Goal: Check status: Check status

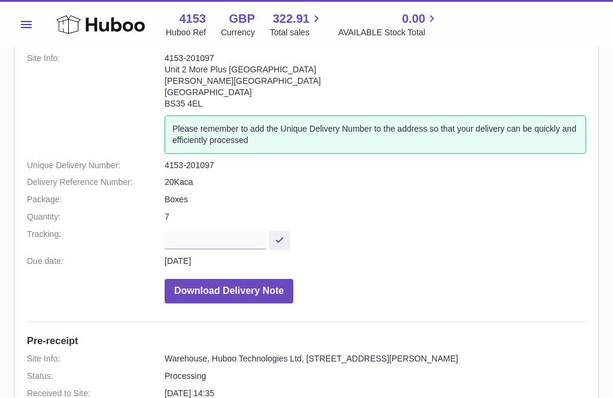
click at [71, 28] on icon at bounding box center [100, 25] width 89 height 24
click at [86, 24] on icon at bounding box center [100, 25] width 89 height 24
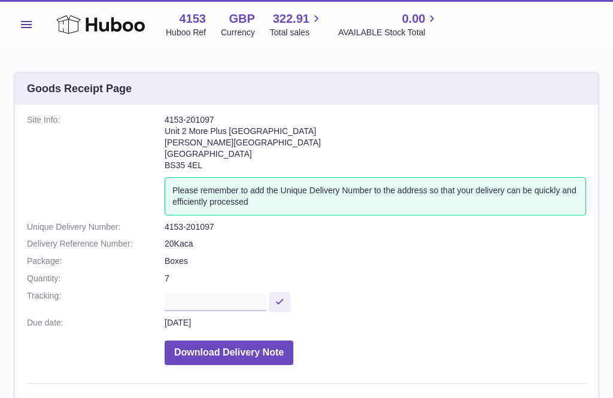
click at [33, 28] on button "Menu" at bounding box center [26, 25] width 24 height 24
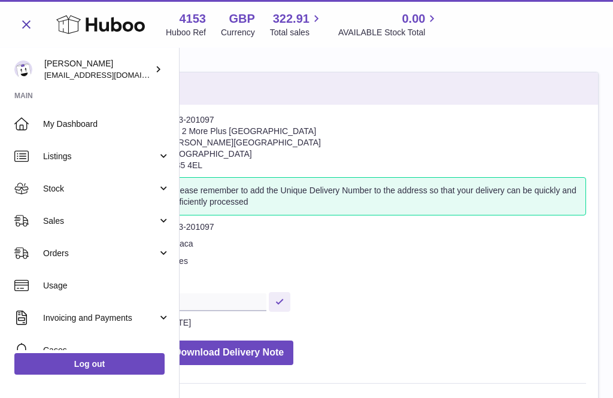
click at [71, 190] on span "Stock" at bounding box center [100, 188] width 114 height 11
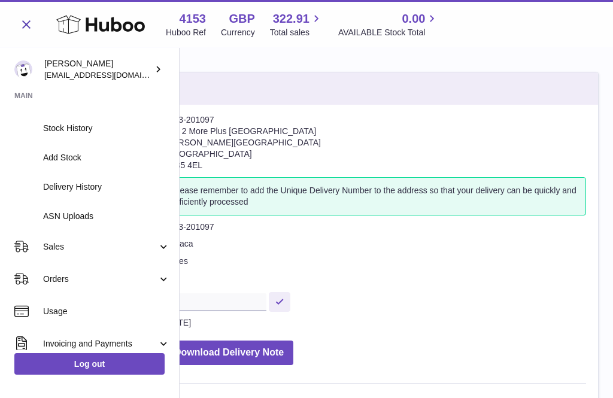
scroll to position [139, 0]
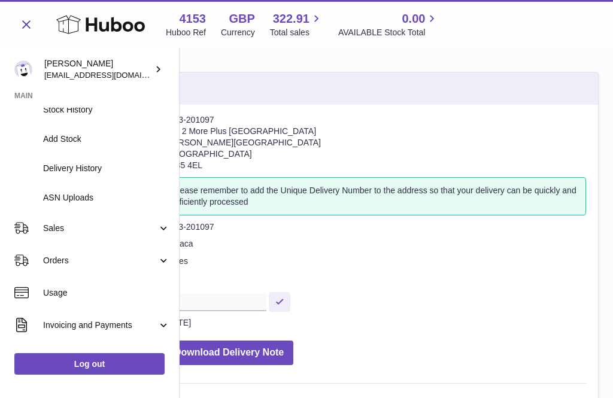
click at [66, 233] on link "Sales" at bounding box center [89, 228] width 179 height 32
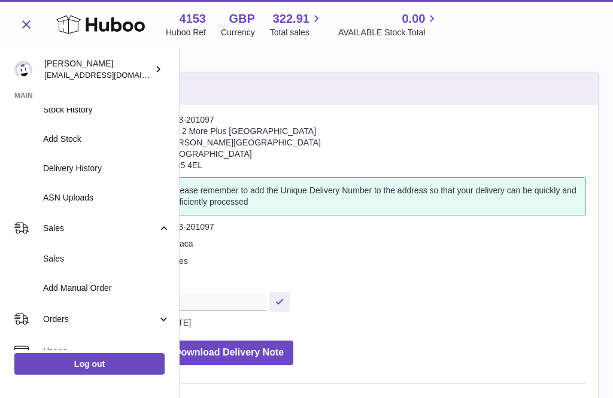
click at [85, 292] on link "Add Manual Order" at bounding box center [89, 287] width 179 height 29
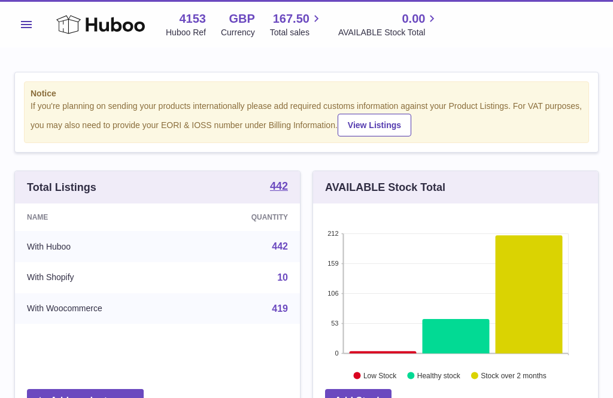
click at [74, 24] on icon at bounding box center [100, 25] width 89 height 24
click at [25, 26] on span "Menu" at bounding box center [26, 24] width 11 height 7
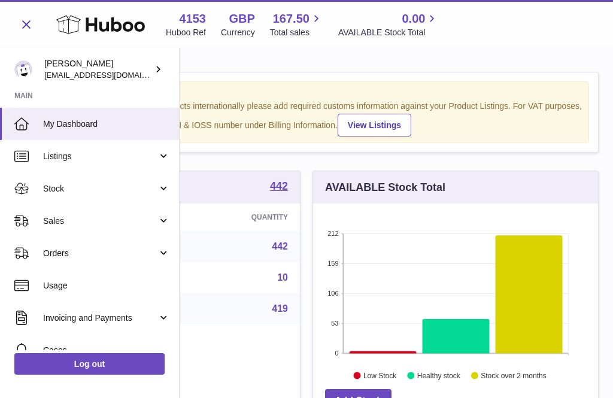
click at [72, 222] on span "Sales" at bounding box center [100, 220] width 114 height 11
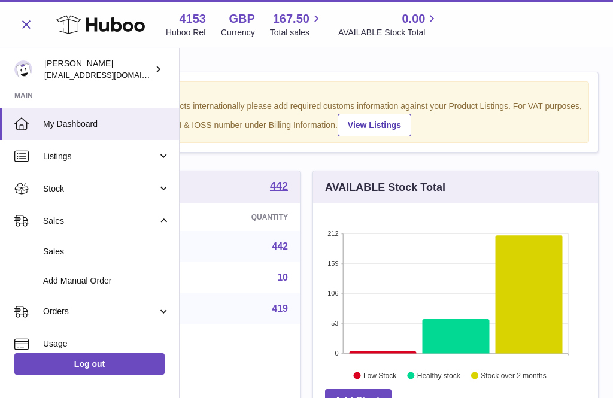
click at [89, 278] on span "Add Manual Order" at bounding box center [106, 280] width 127 height 11
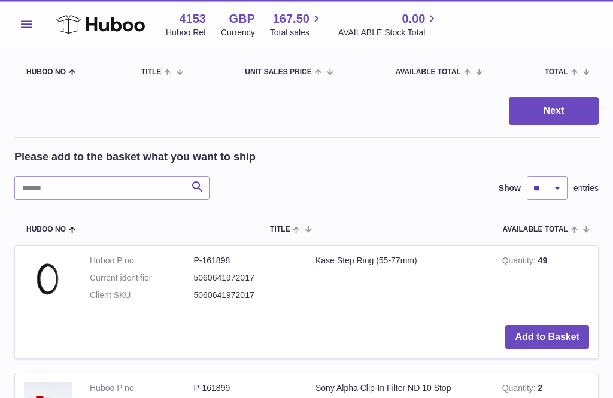
scroll to position [121, 0]
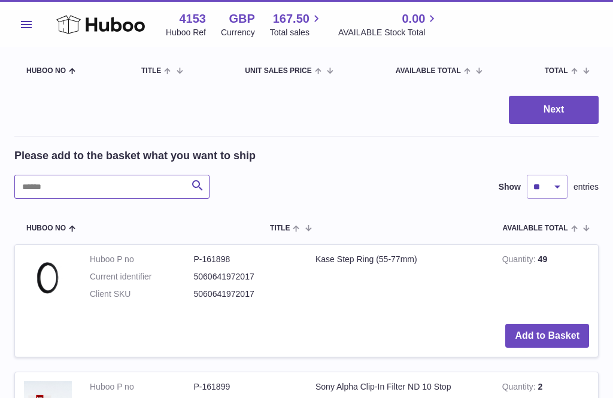
click at [56, 181] on input "text" at bounding box center [111, 187] width 195 height 24
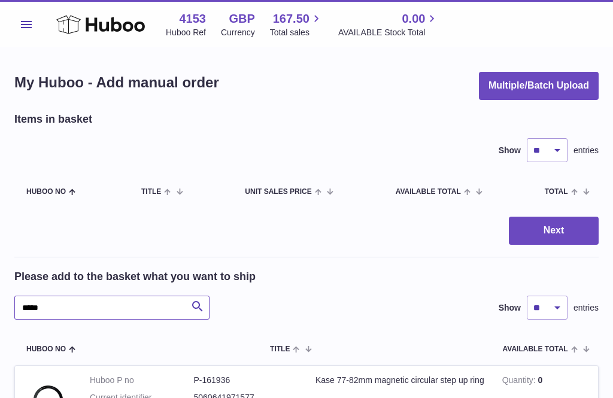
type input "*****"
click at [28, 20] on button "Menu" at bounding box center [26, 25] width 24 height 24
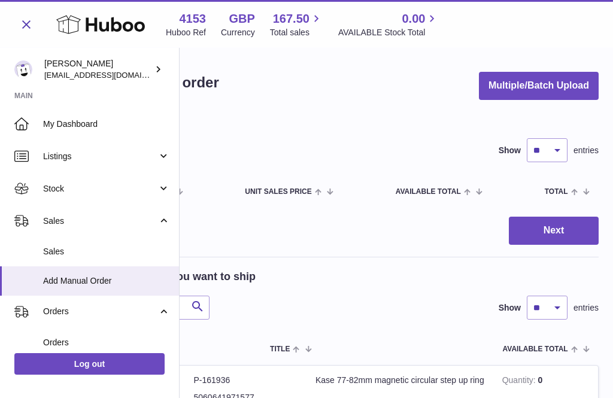
click at [74, 187] on span "Stock" at bounding box center [100, 188] width 114 height 11
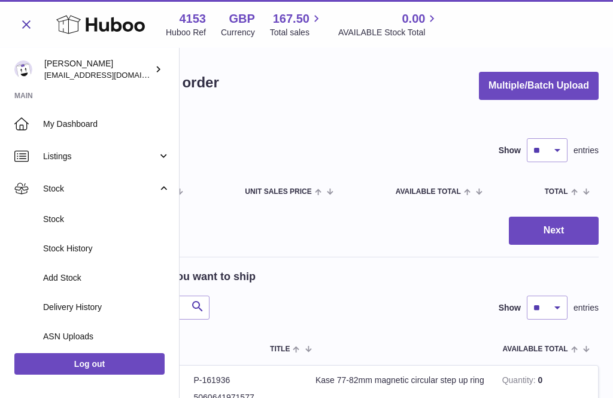
click at [75, 302] on span "Delivery History" at bounding box center [106, 307] width 127 height 11
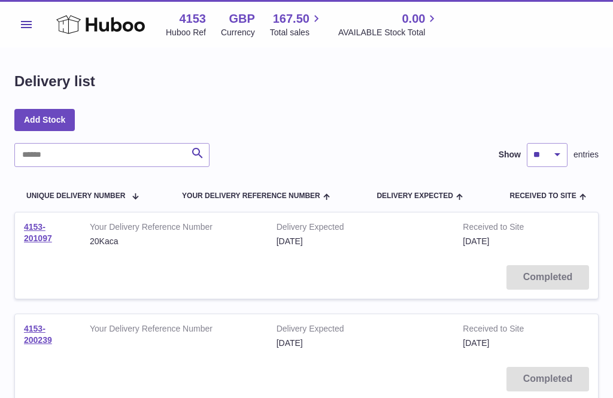
click at [38, 230] on link "4153-201097" at bounding box center [38, 232] width 28 height 21
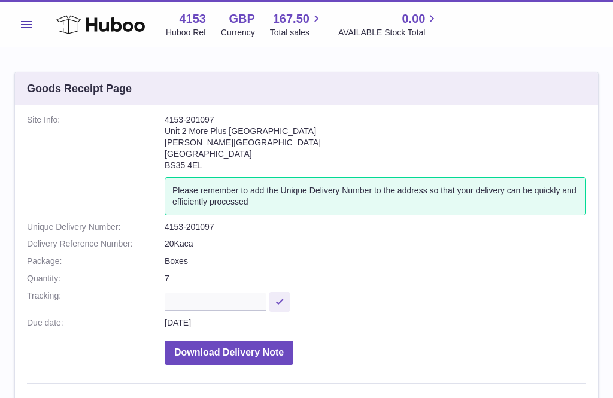
click at [74, 28] on icon at bounding box center [100, 25] width 89 height 24
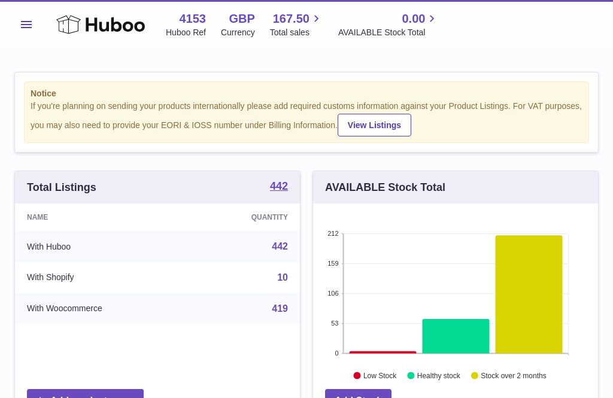
scroll to position [187, 285]
